Goal: Feedback & Contribution: Submit feedback/report problem

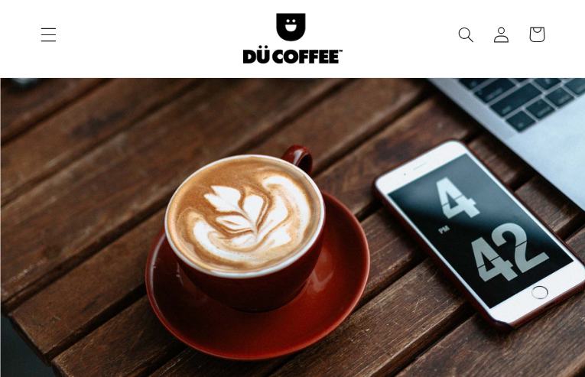
type input "mbbvuwlX"
type input "tebaledebic930@gmail.com"
type input "6788434365"
